Goal: Entertainment & Leisure: Consume media (video, audio)

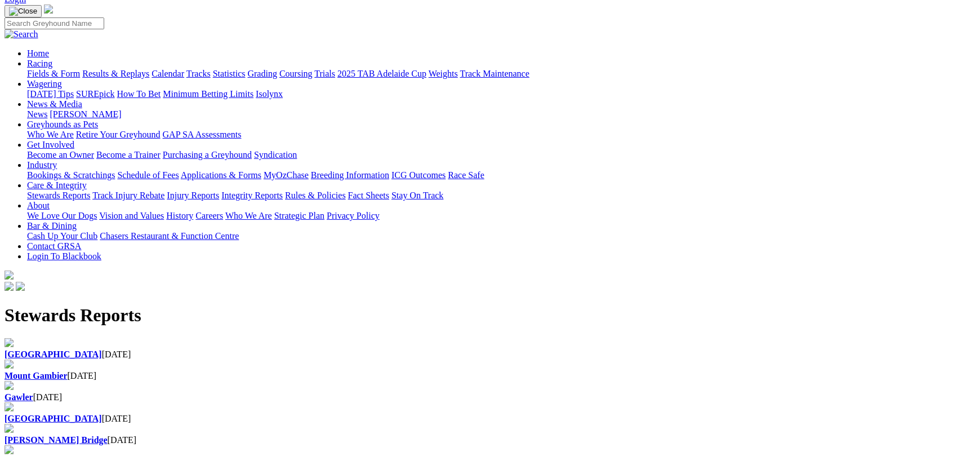
scroll to position [169, 0]
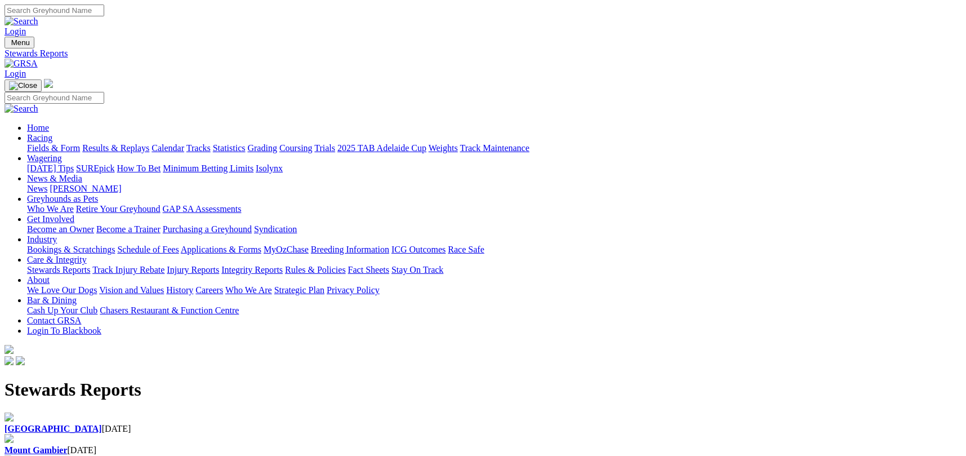
click at [149, 143] on link "Results & Replays" at bounding box center [115, 148] width 67 height 10
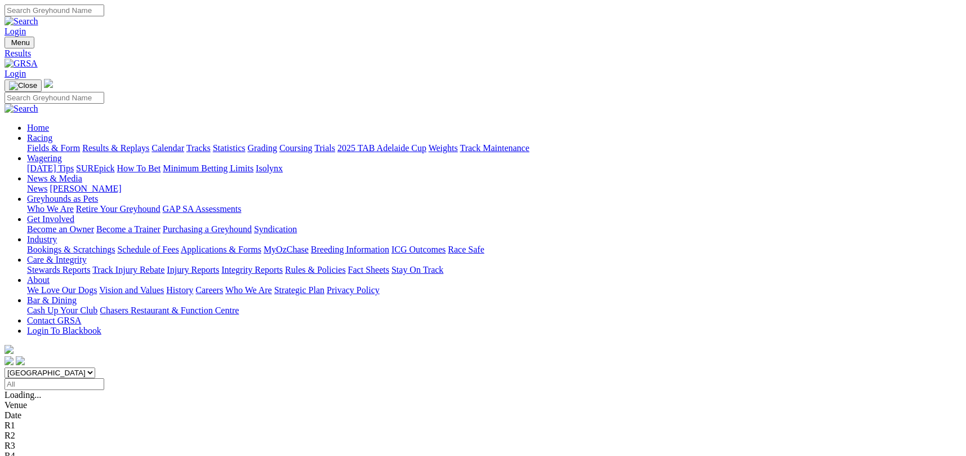
click at [104, 378] on input "Select date" at bounding box center [55, 384] width 100 height 12
type input "Thursday, 11 Sep 2025"
click at [15, 455] on link "R7" at bounding box center [10, 466] width 11 height 10
